Goal: Transaction & Acquisition: Purchase product/service

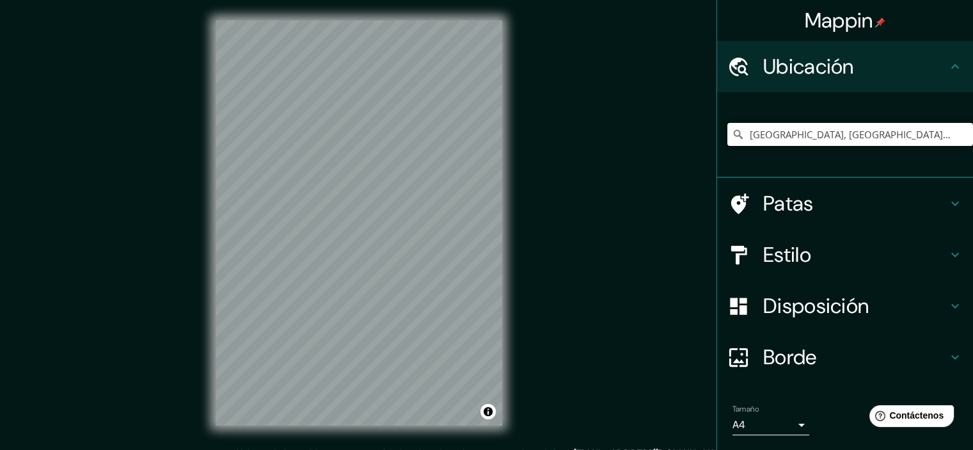
click at [782, 141] on input "Tacna, Departamento de Tacna, Perú" at bounding box center [850, 134] width 246 height 23
click at [783, 133] on input "Tacna, Departamento de Tacna, Perú" at bounding box center [850, 134] width 246 height 23
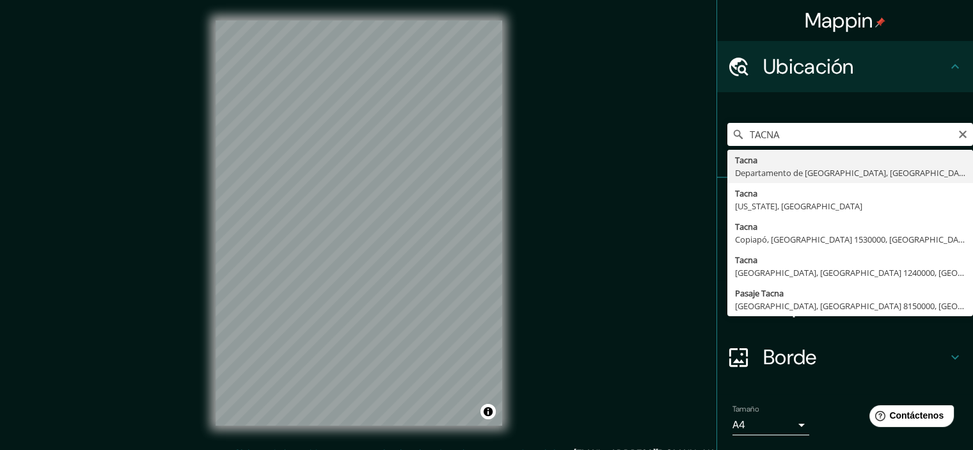
type input "Tacna, Departamento de Tacna, Perú"
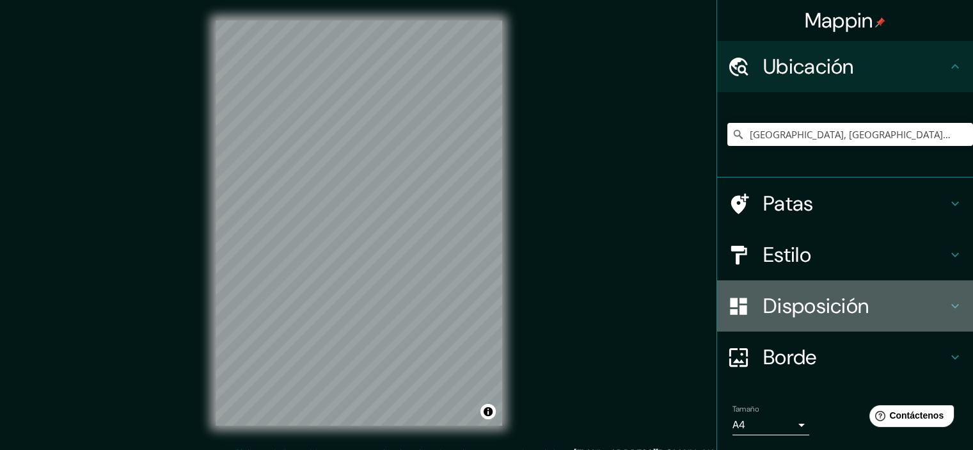
click at [805, 307] on font "Disposición" at bounding box center [816, 305] width 106 height 27
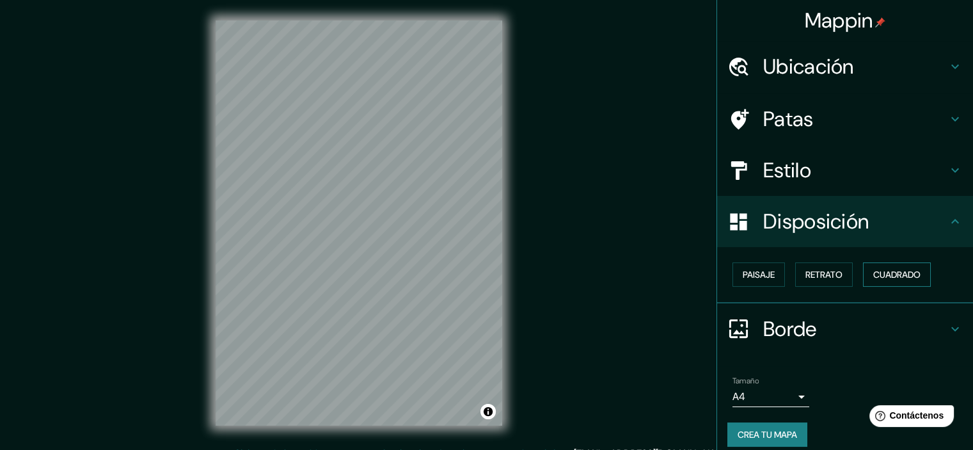
click at [879, 272] on font "Cuadrado" at bounding box center [896, 275] width 47 height 12
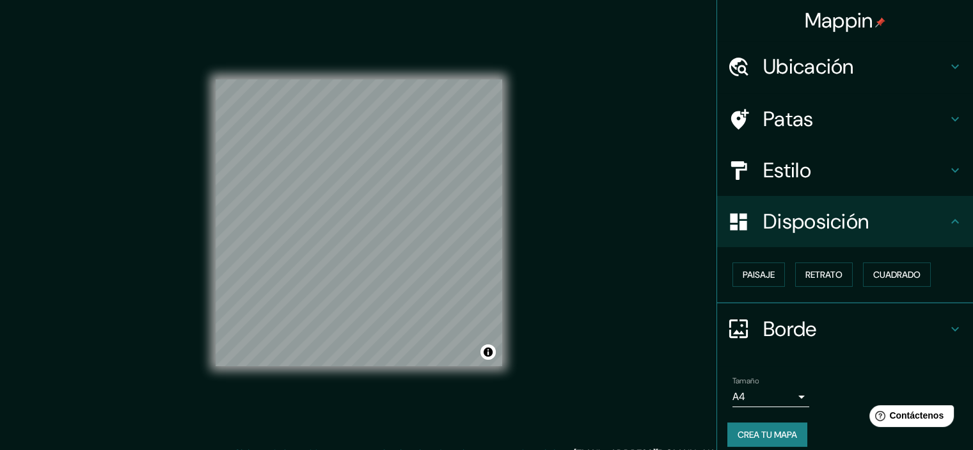
click at [762, 428] on font "Crea tu mapa" at bounding box center [766, 434] width 59 height 12
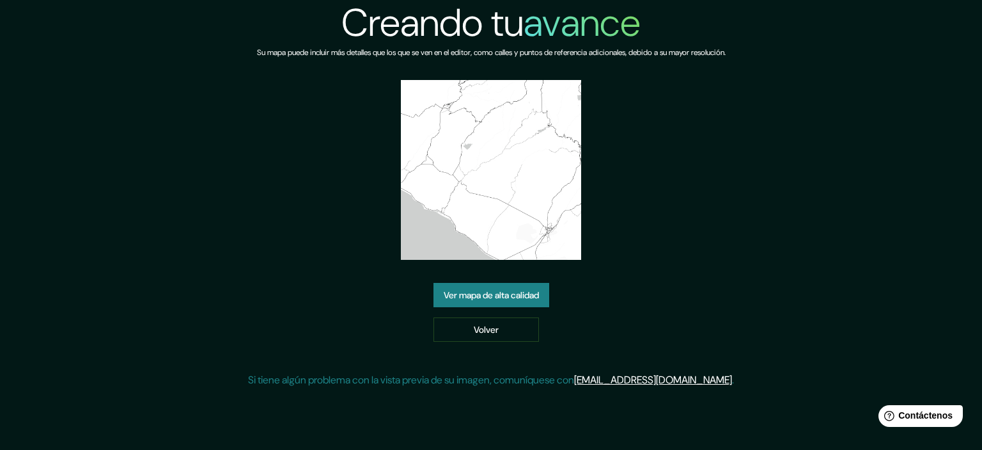
click at [490, 290] on font "Ver mapa de alta calidad" at bounding box center [491, 295] width 95 height 12
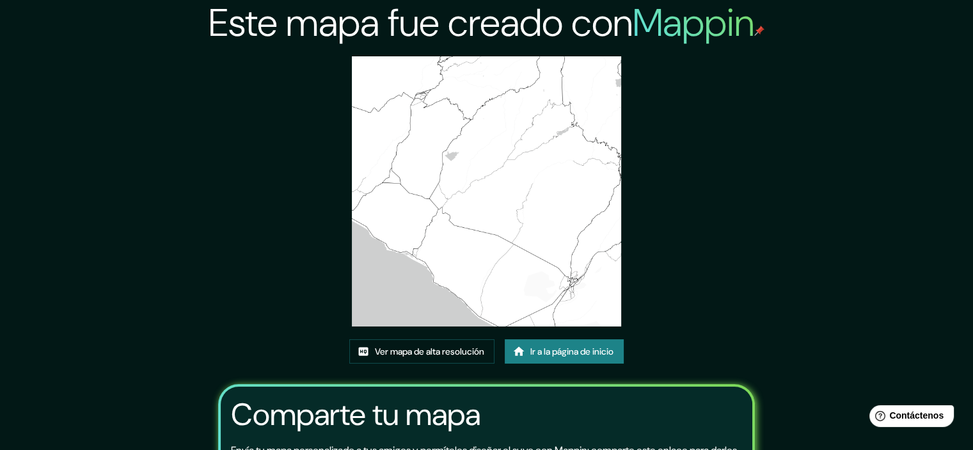
click at [432, 94] on img at bounding box center [487, 191] width 270 height 270
click at [396, 345] on font "Ver mapa de alta resolución" at bounding box center [429, 351] width 109 height 12
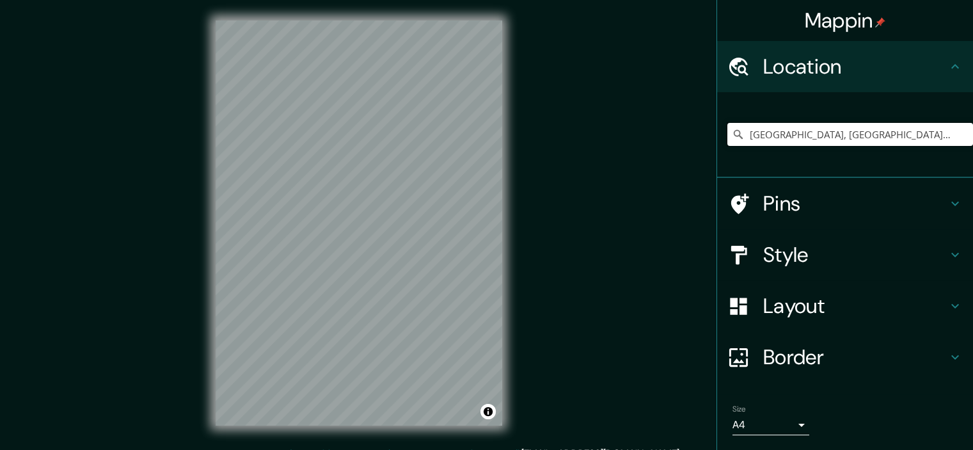
click at [798, 128] on input "Tacna, Departamento de Tacna, Perú" at bounding box center [850, 134] width 246 height 23
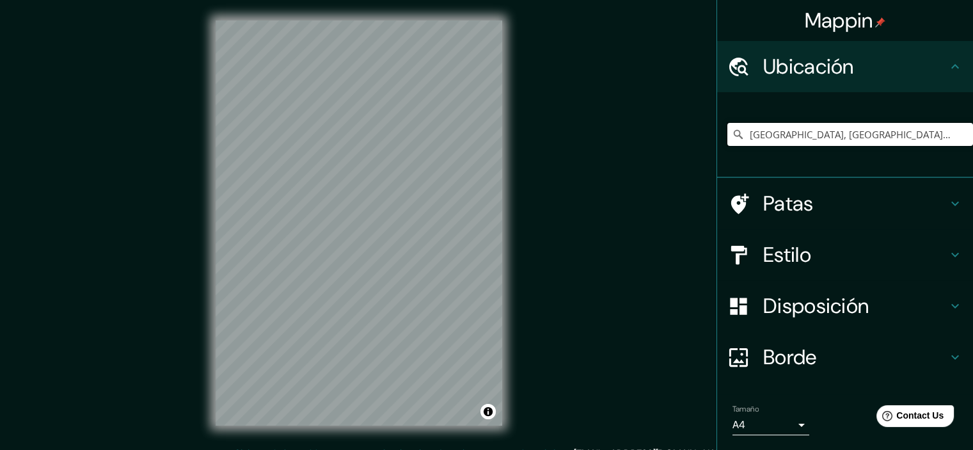
click at [798, 128] on input "Tacna, Departamento de Tacna, Perú" at bounding box center [850, 134] width 246 height 23
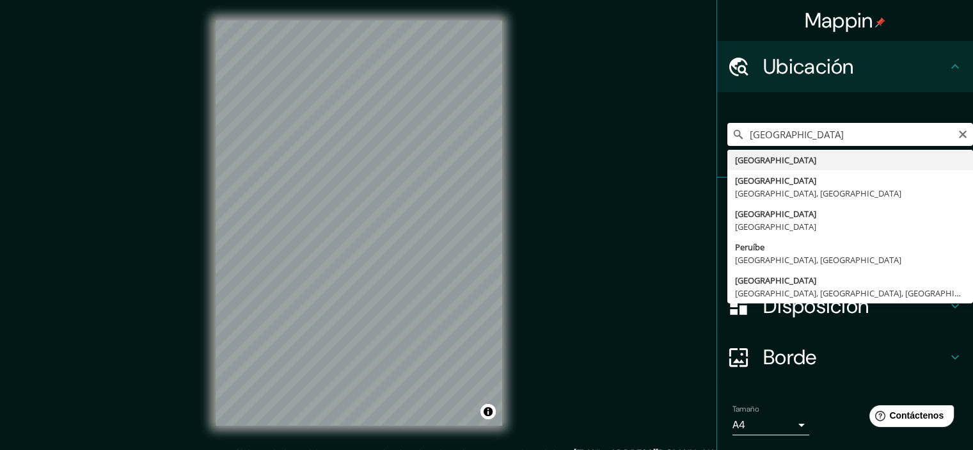
type input "Perú"
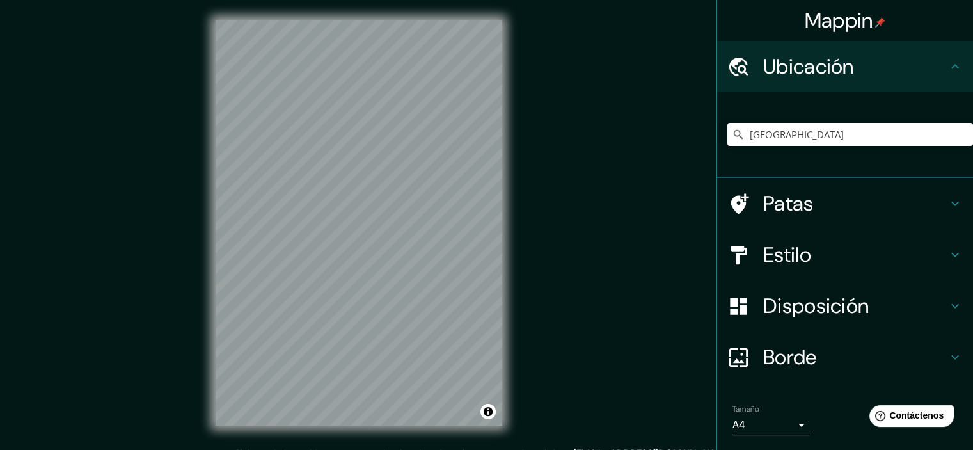
scroll to position [65, 0]
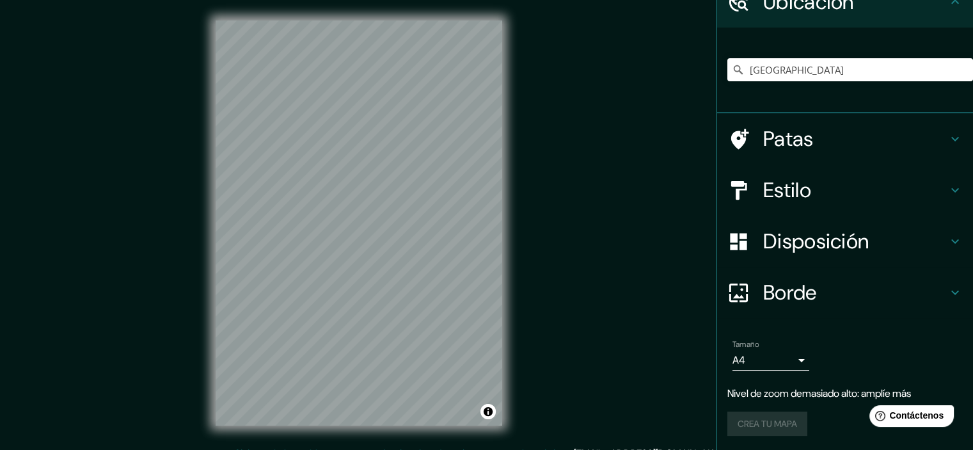
click at [770, 422] on div "Crea tu mapa" at bounding box center [844, 423] width 235 height 24
click at [821, 246] on font "Disposición" at bounding box center [816, 241] width 106 height 27
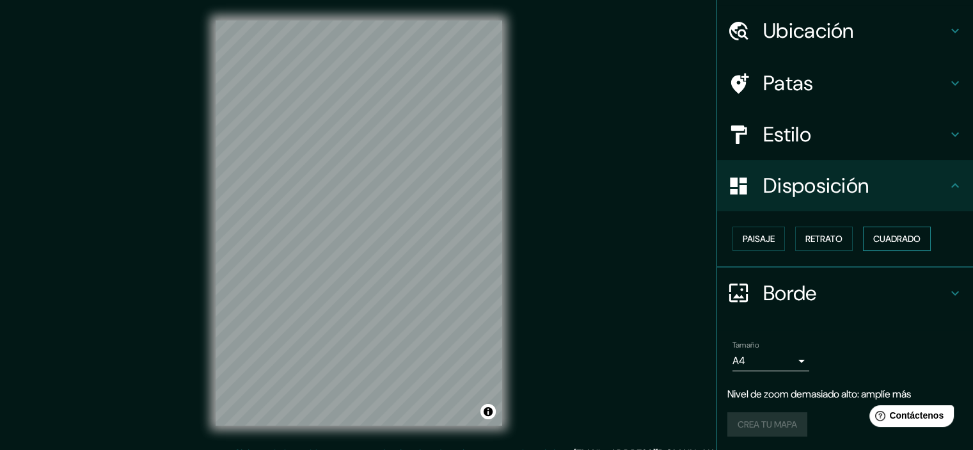
scroll to position [36, 0]
click at [900, 232] on font "Cuadrado" at bounding box center [896, 238] width 47 height 17
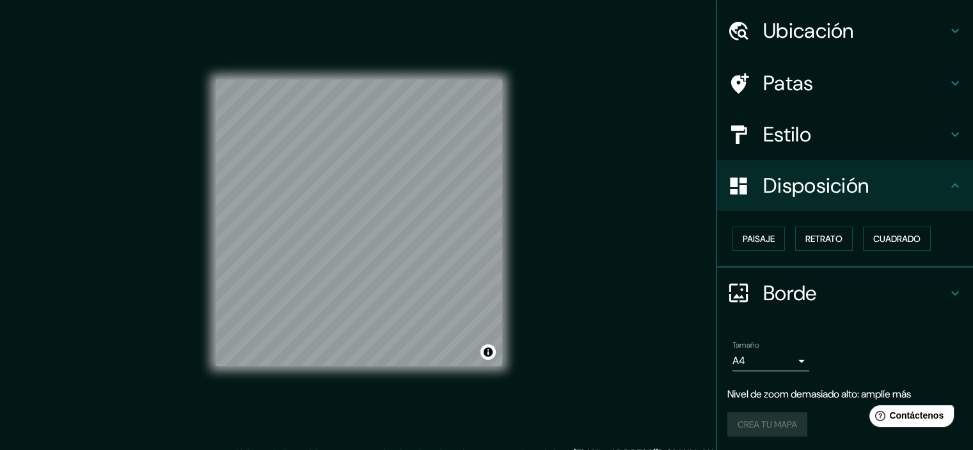
scroll to position [0, 0]
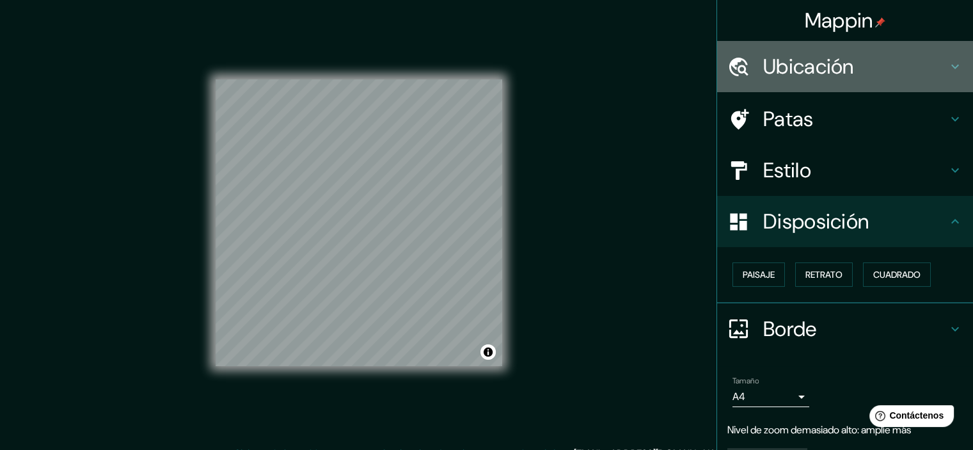
click at [814, 68] on font "Ubicación" at bounding box center [808, 66] width 91 height 27
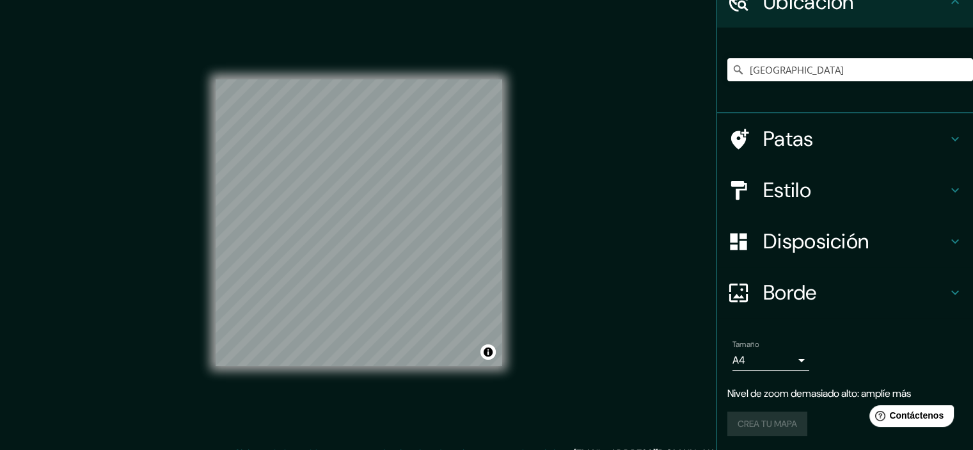
scroll to position [16, 0]
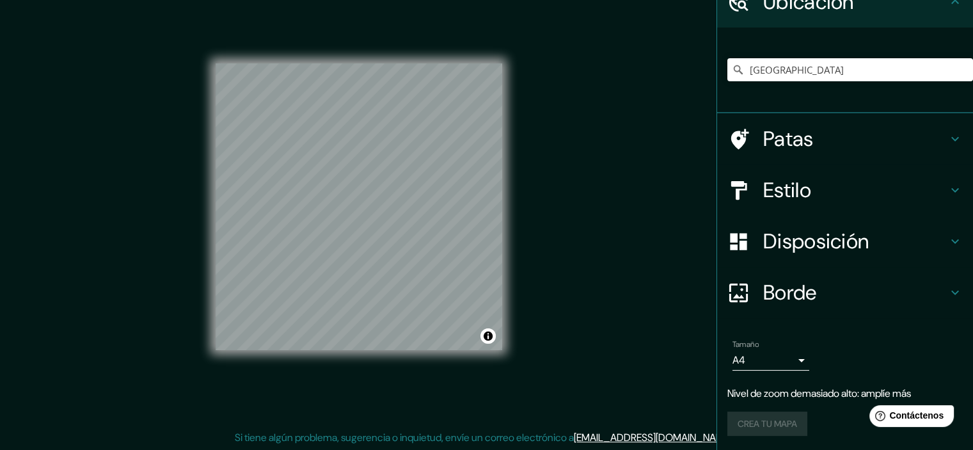
click at [770, 398] on font "Nivel de zoom demasiado alto: amplíe más" at bounding box center [819, 392] width 184 height 13
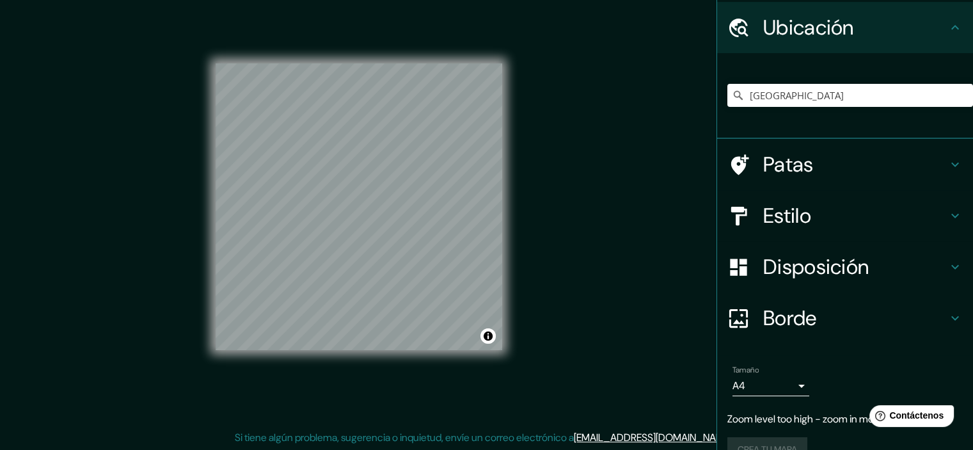
scroll to position [65, 0]
